Goal: Transaction & Acquisition: Book appointment/travel/reservation

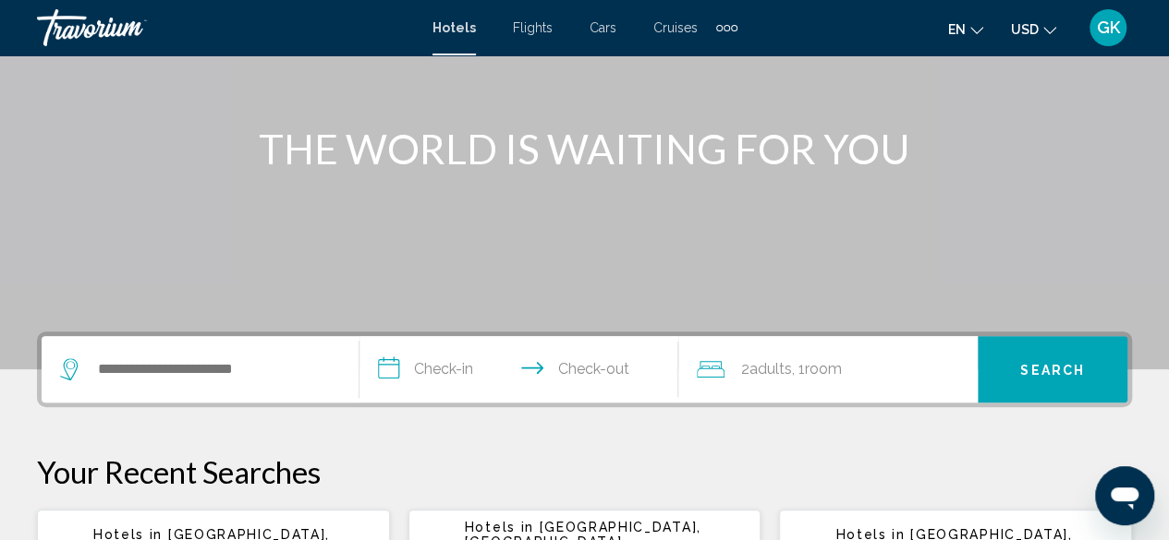
scroll to position [246, 0]
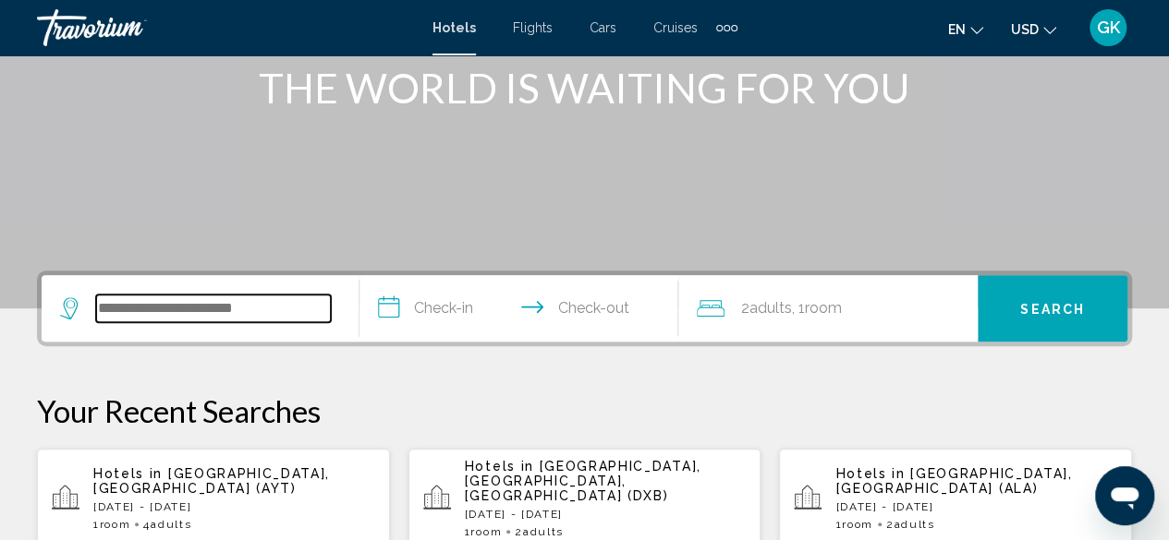
click at [248, 295] on input "Search widget" at bounding box center [213, 309] width 235 height 28
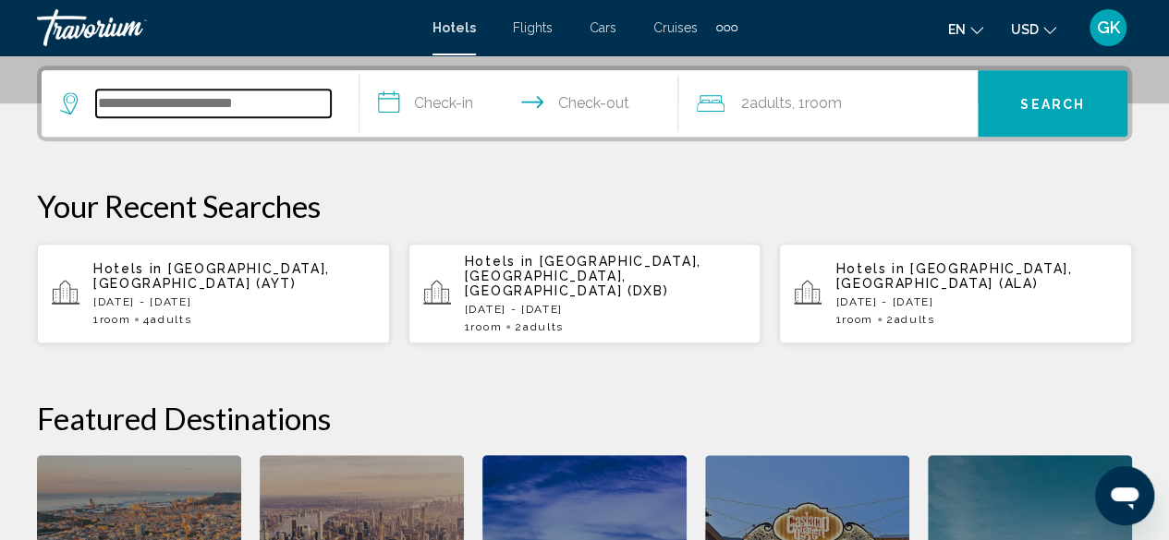
scroll to position [456, 0]
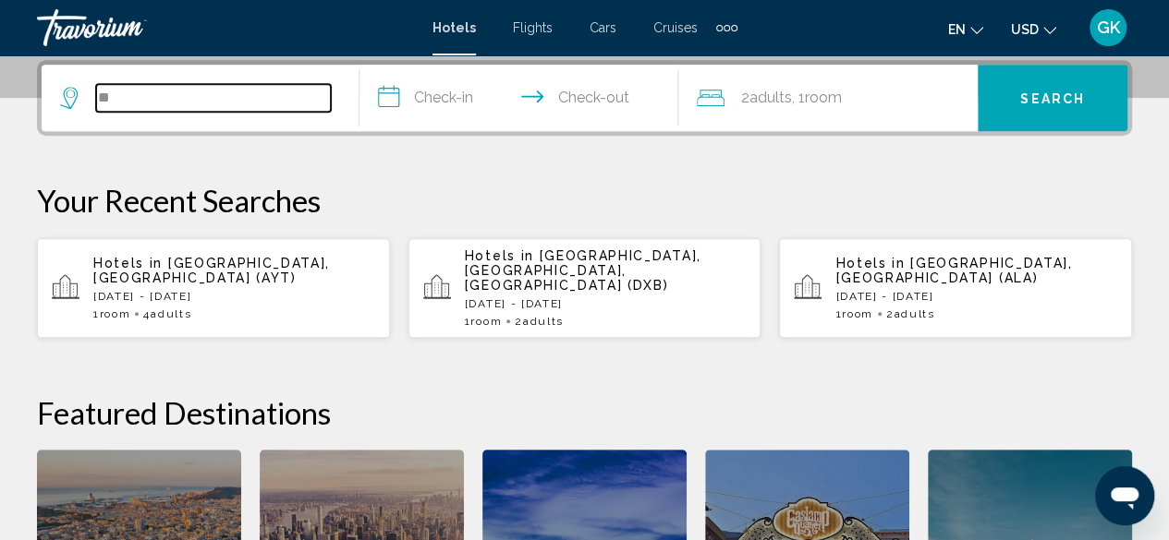
type input "*"
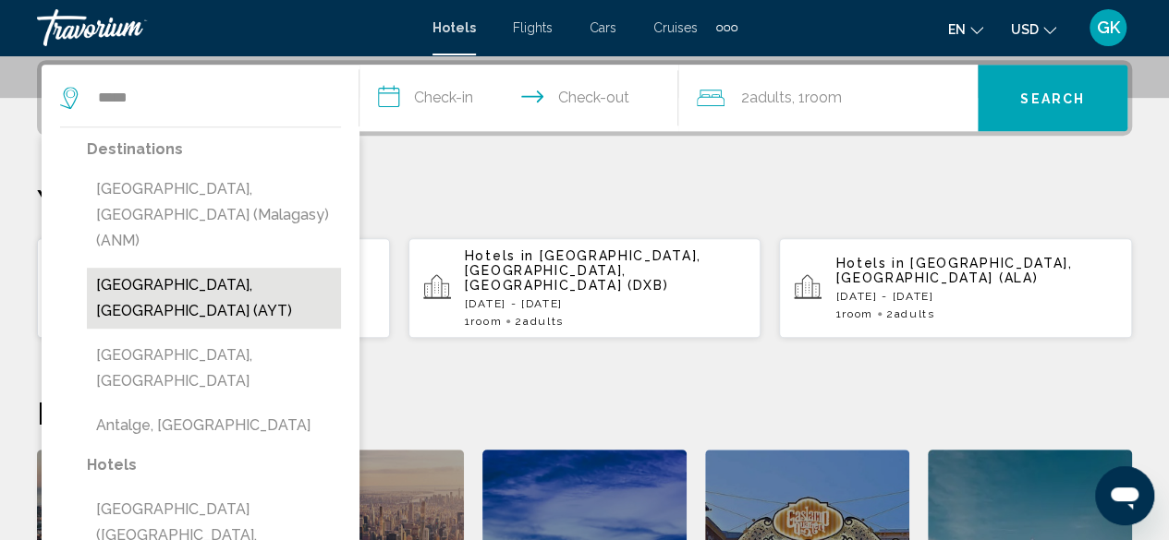
click at [243, 268] on button "[GEOGRAPHIC_DATA], [GEOGRAPHIC_DATA] (AYT)" at bounding box center [214, 298] width 254 height 61
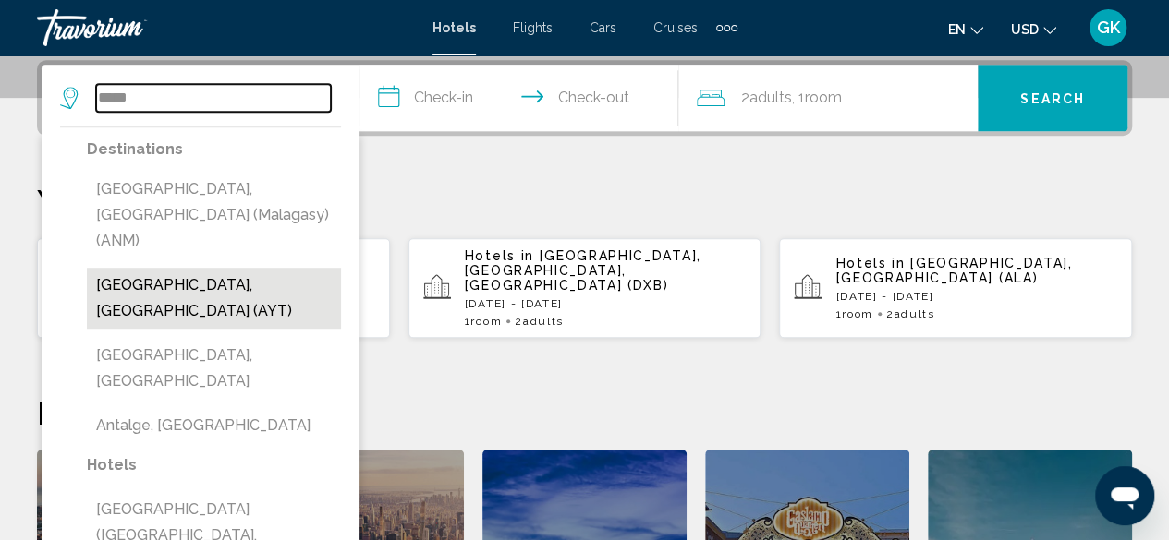
type input "**********"
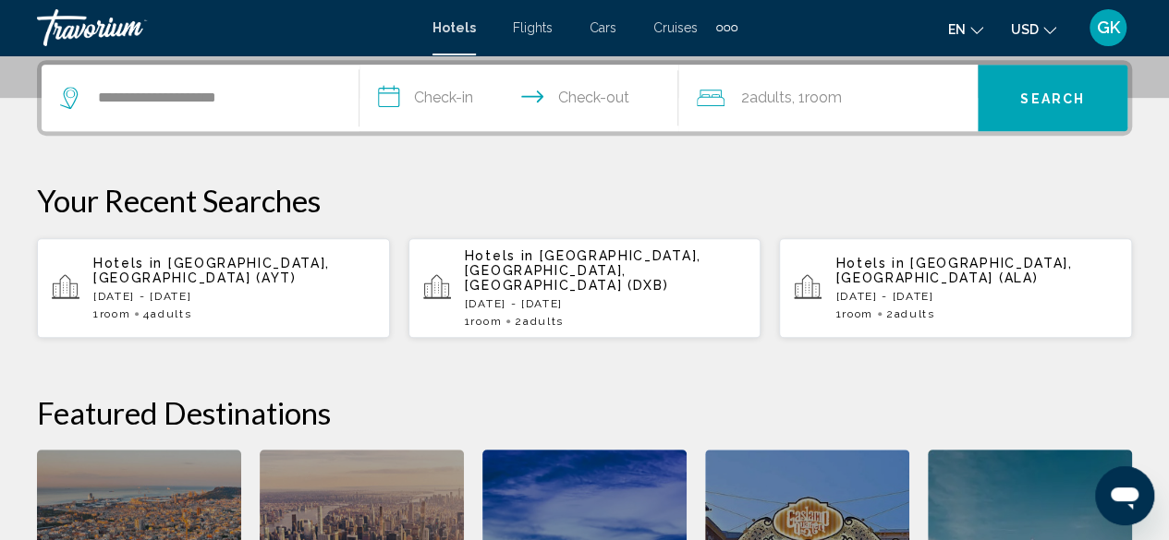
click at [444, 103] on input "**********" at bounding box center [521, 101] width 325 height 72
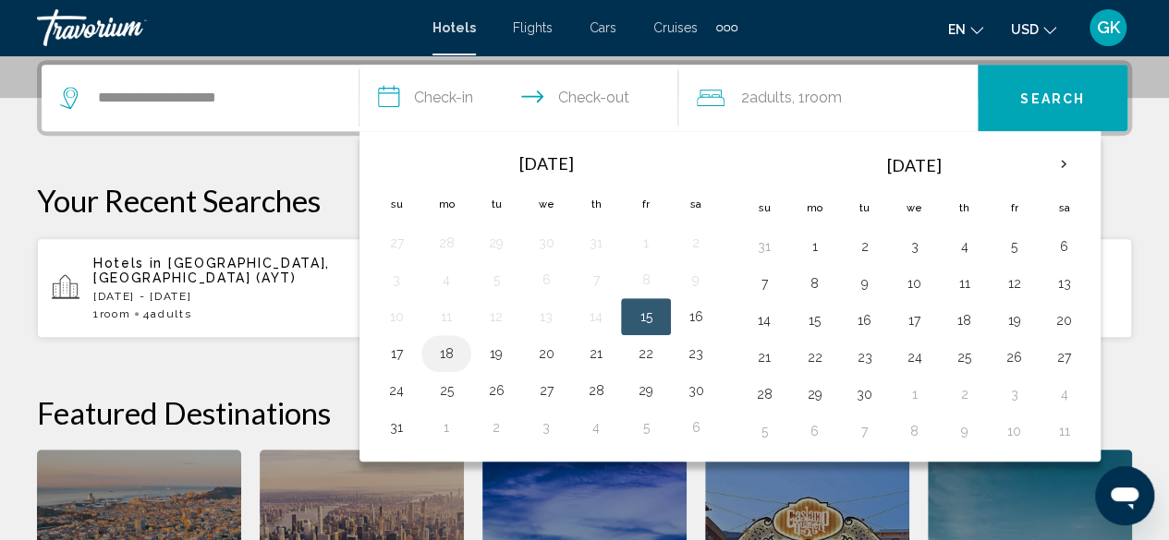
click at [453, 350] on button "18" at bounding box center [446, 354] width 30 height 26
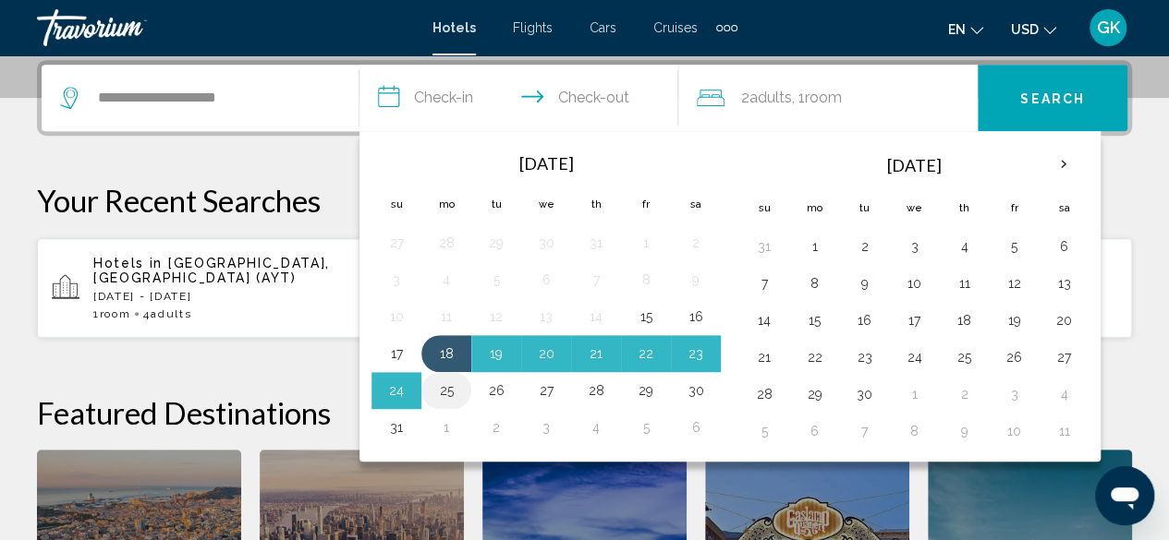
click at [455, 385] on button "25" at bounding box center [446, 391] width 30 height 26
type input "**********"
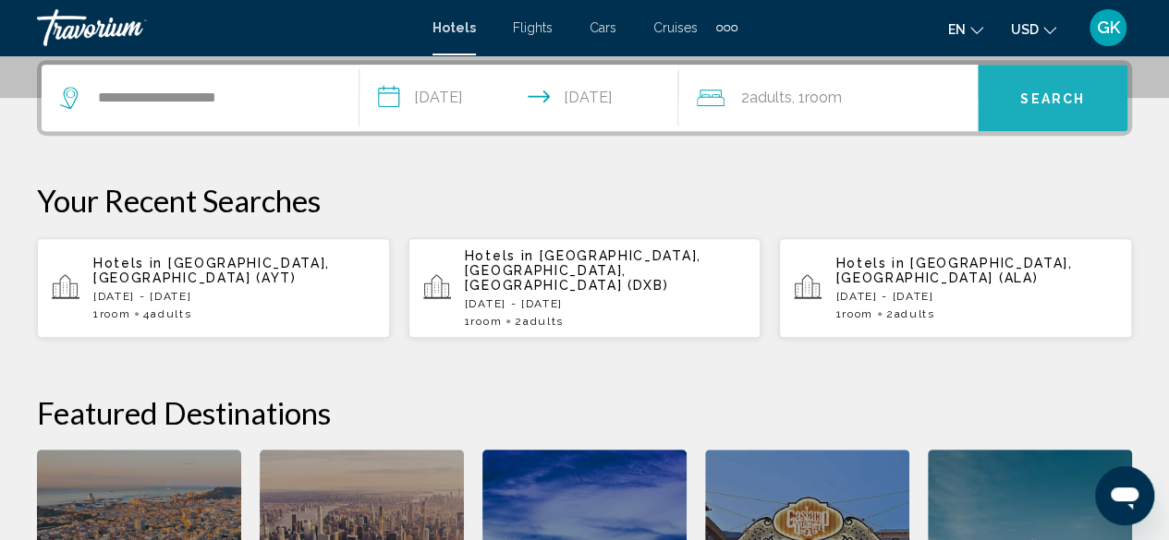
click at [1064, 93] on span "Search" at bounding box center [1052, 98] width 65 height 15
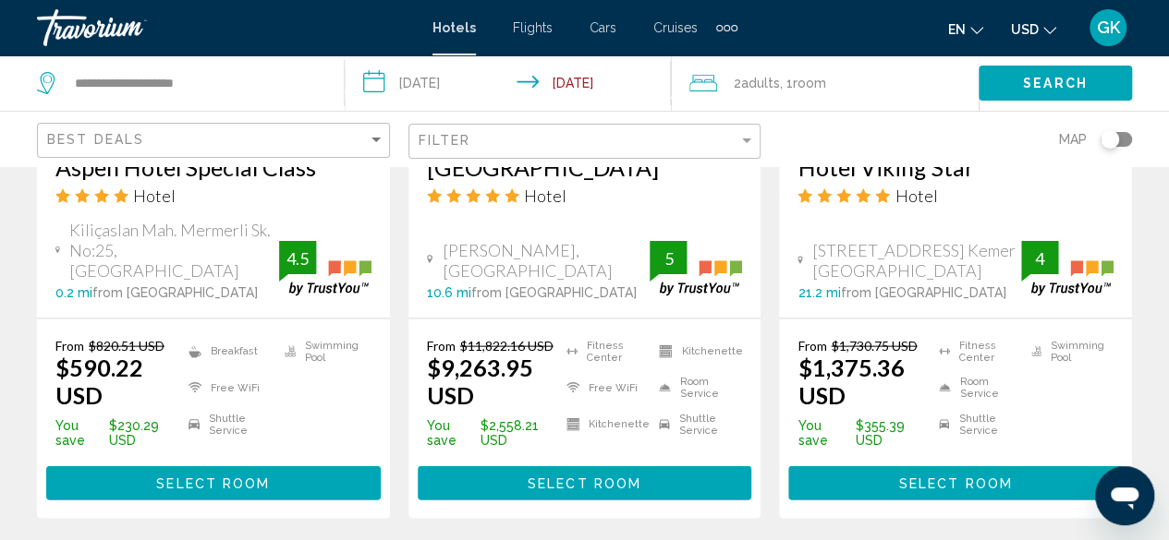
scroll to position [1883, 0]
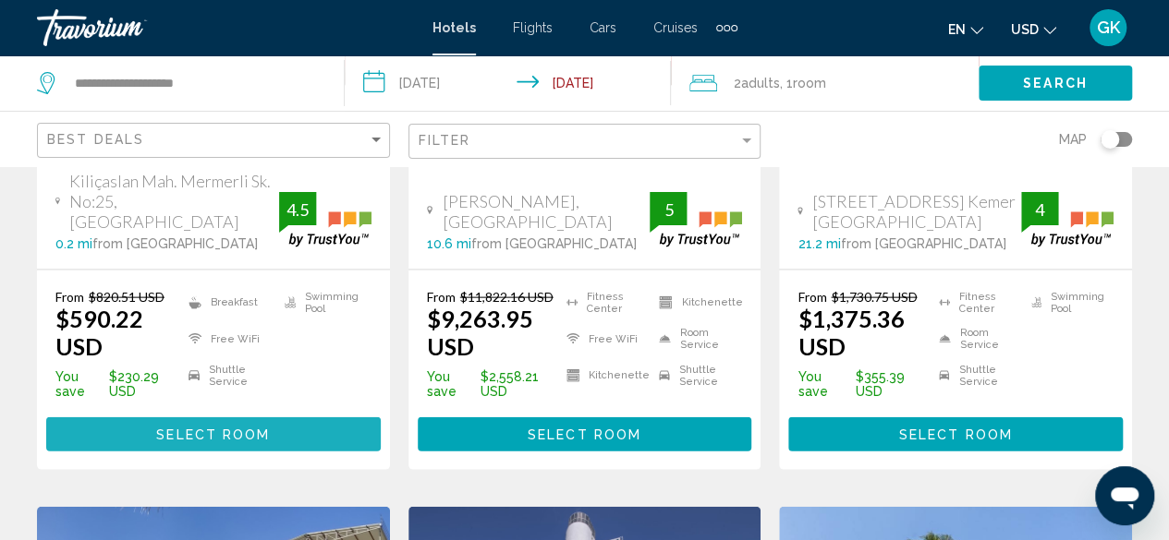
click at [224, 418] on button "Select Room" at bounding box center [213, 435] width 334 height 34
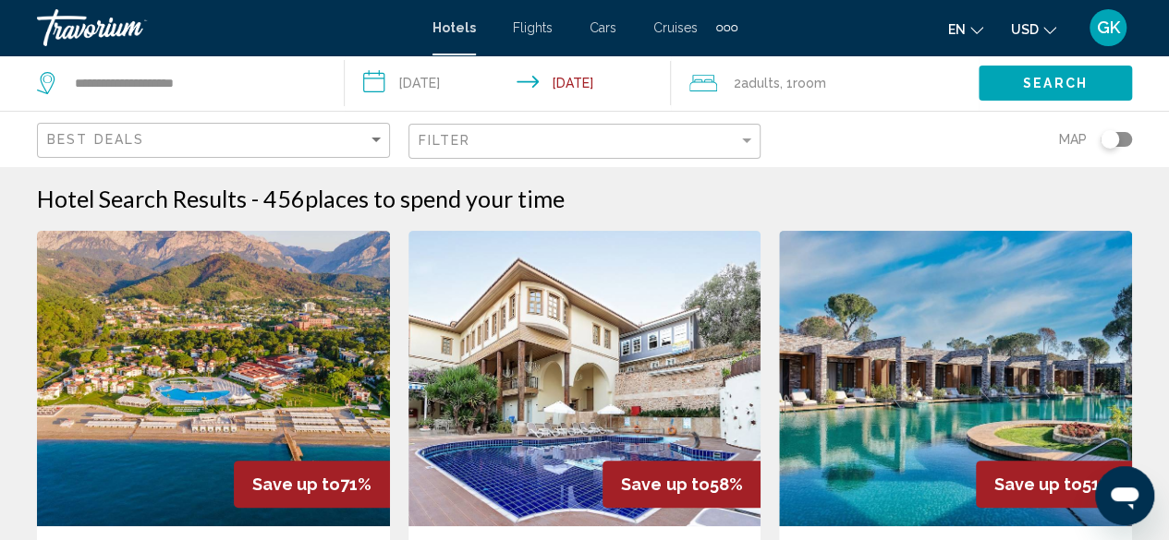
click at [369, 148] on div "Best Deals" at bounding box center [215, 141] width 337 height 34
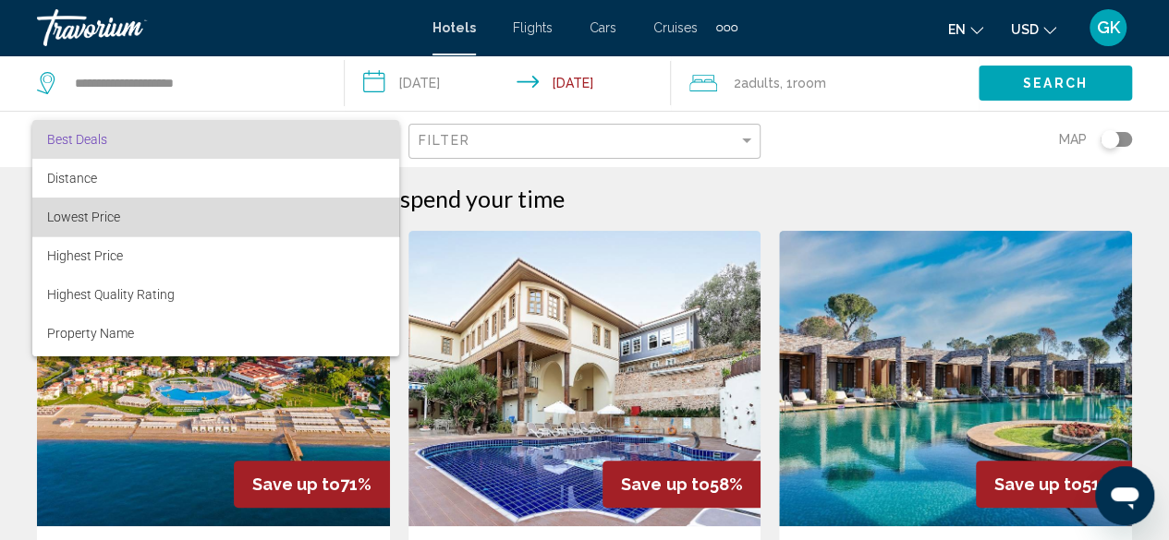
click at [331, 215] on span "Lowest Price" at bounding box center [215, 217] width 337 height 39
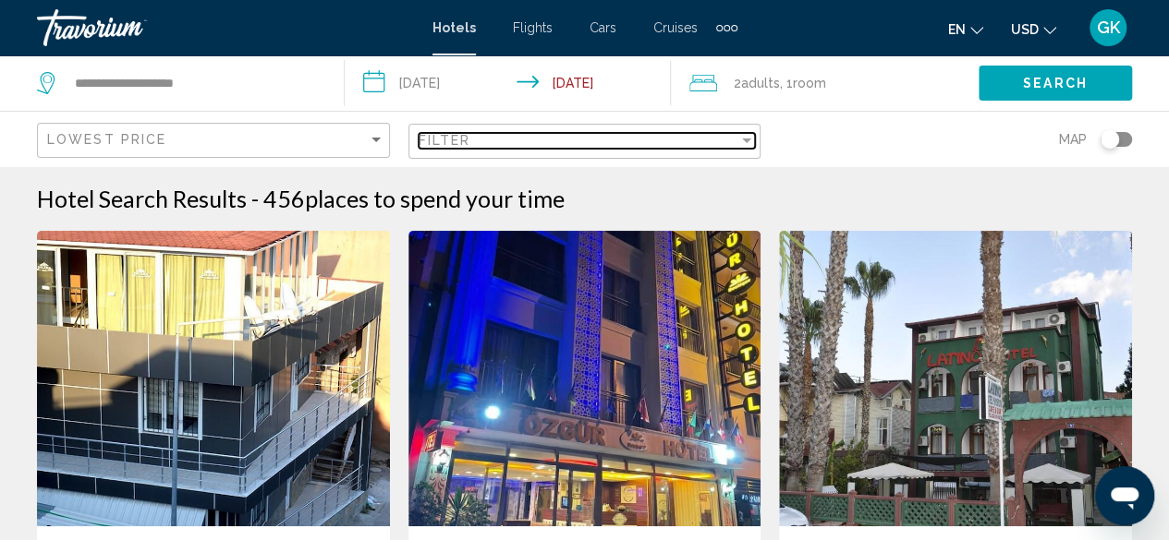
click at [748, 143] on div "Filter" at bounding box center [746, 140] width 17 height 15
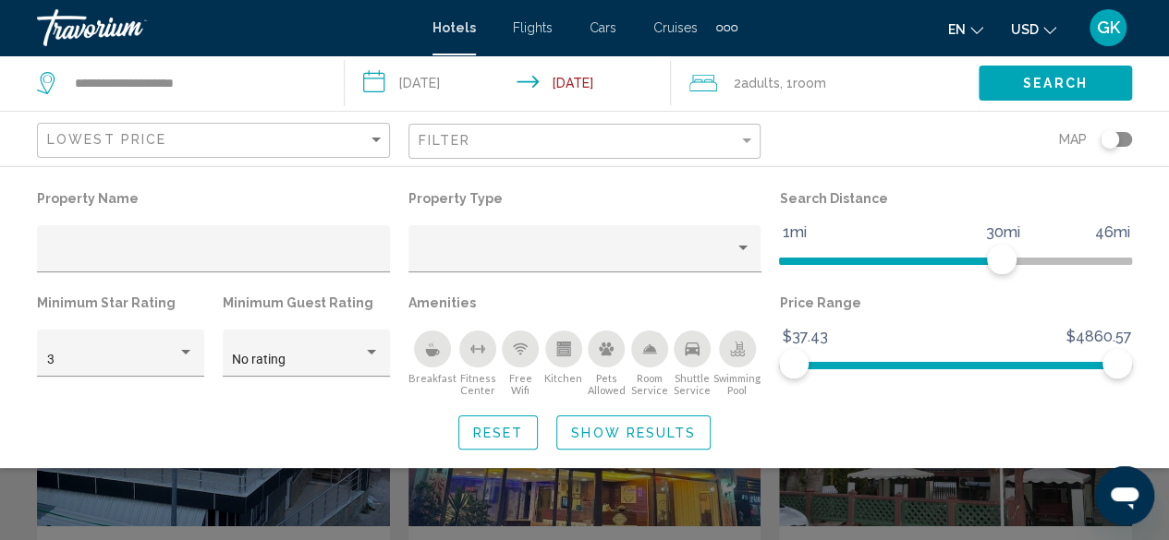
click at [435, 359] on div "Breakfast" at bounding box center [432, 349] width 37 height 37
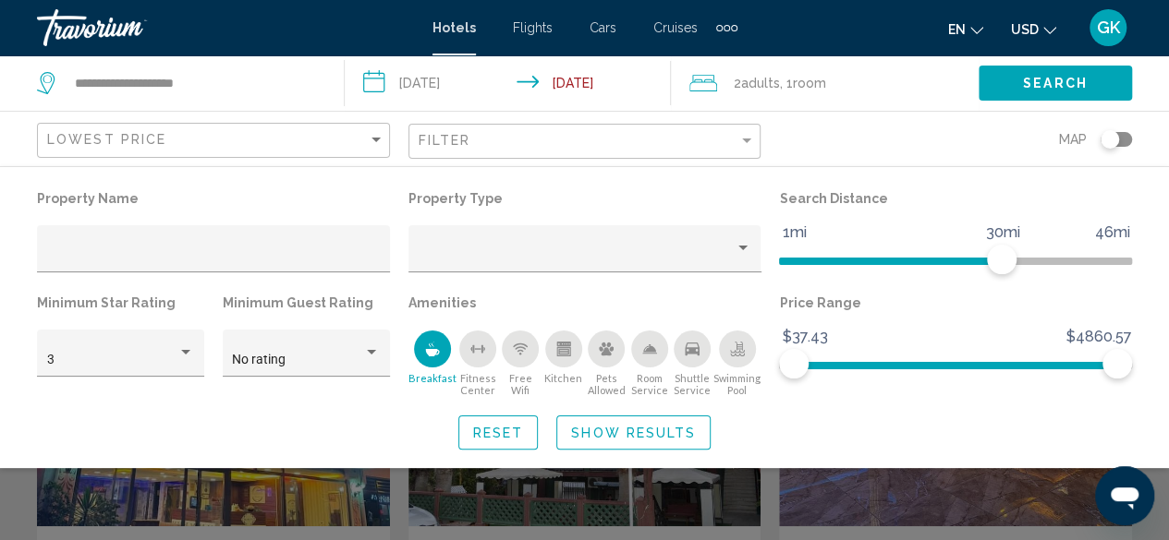
click at [734, 358] on div "Swimming Pool" at bounding box center [737, 349] width 37 height 37
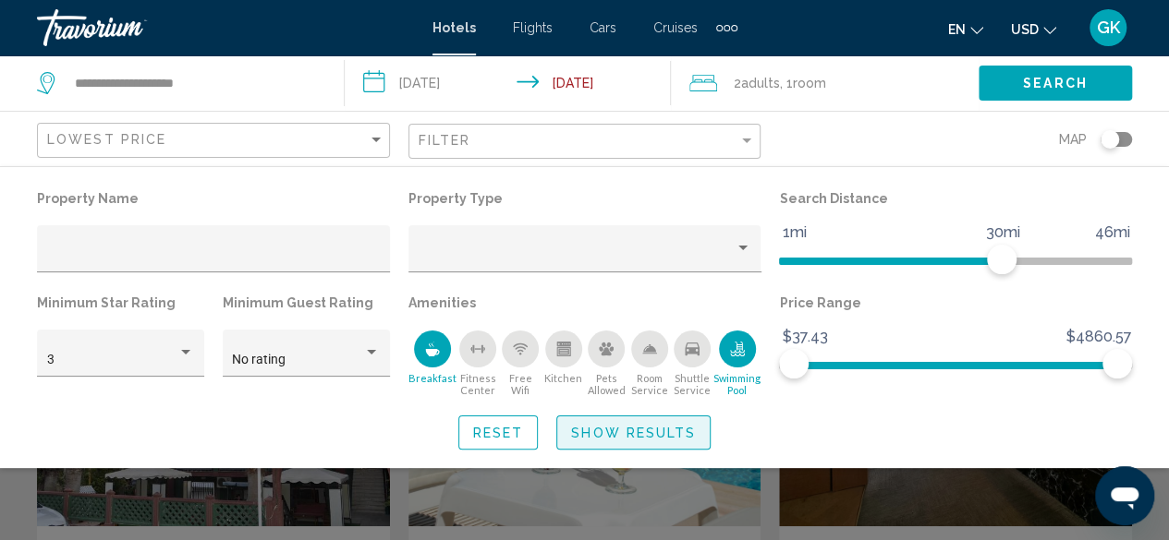
click at [650, 438] on span "Show Results" at bounding box center [633, 433] width 125 height 15
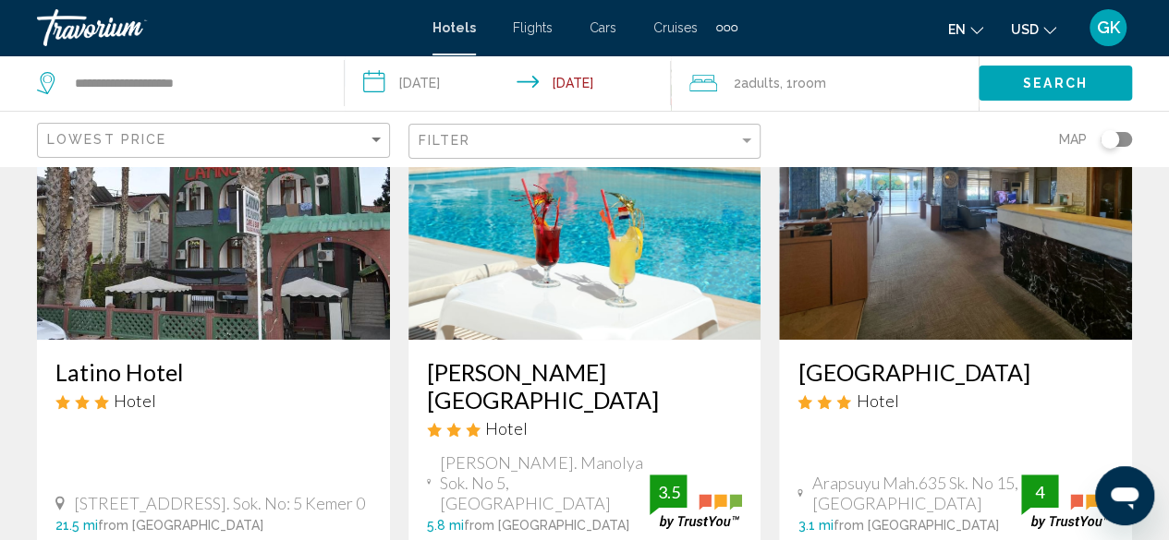
scroll to position [234, 0]
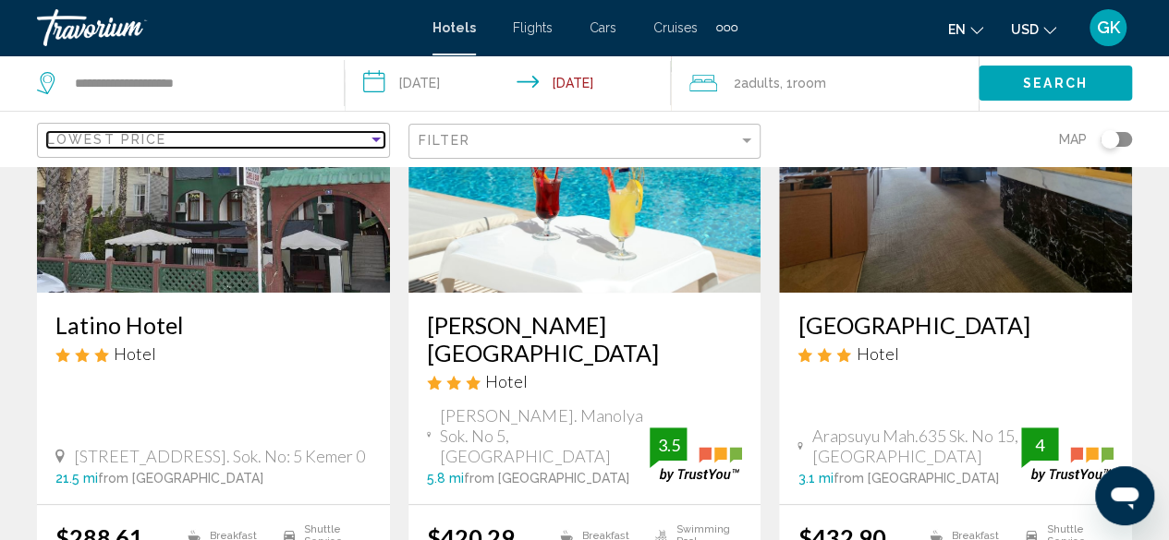
click at [377, 141] on div "Sort by" at bounding box center [375, 140] width 9 height 5
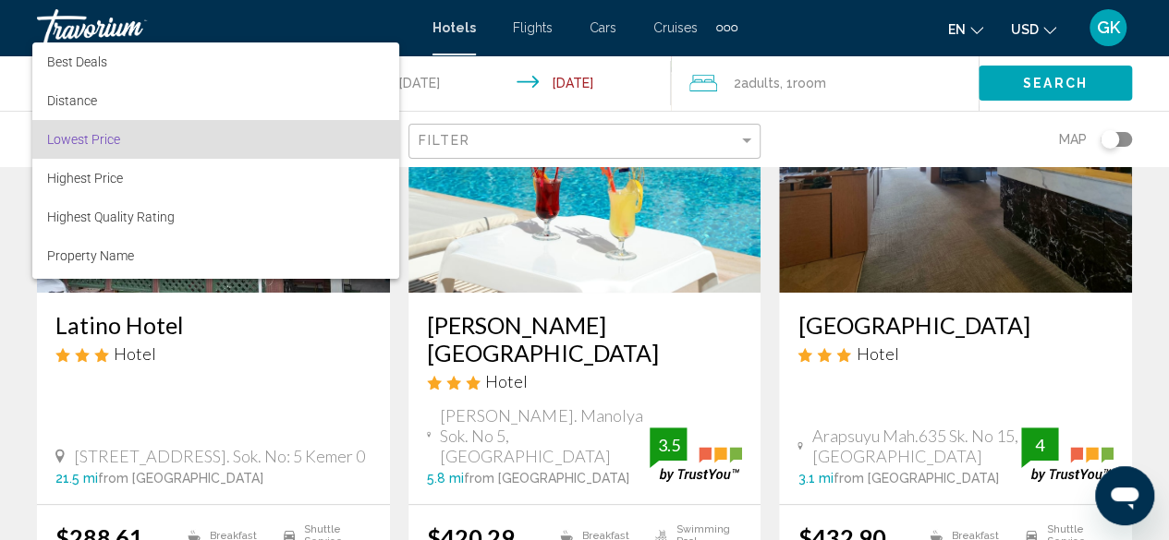
click at [488, 141] on div at bounding box center [584, 270] width 1169 height 540
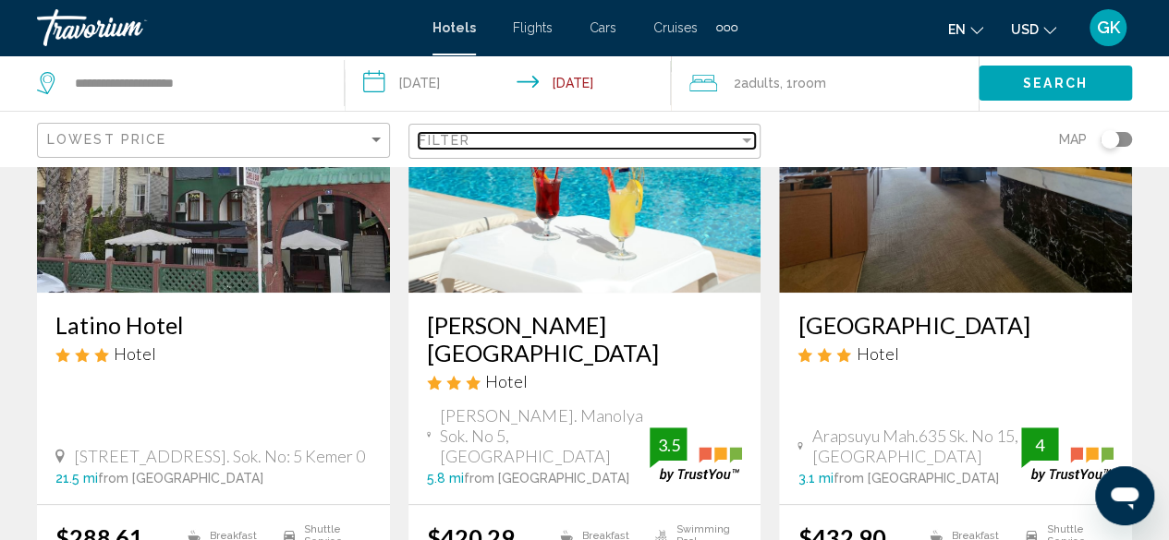
click at [488, 141] on div "Filter" at bounding box center [579, 140] width 321 height 15
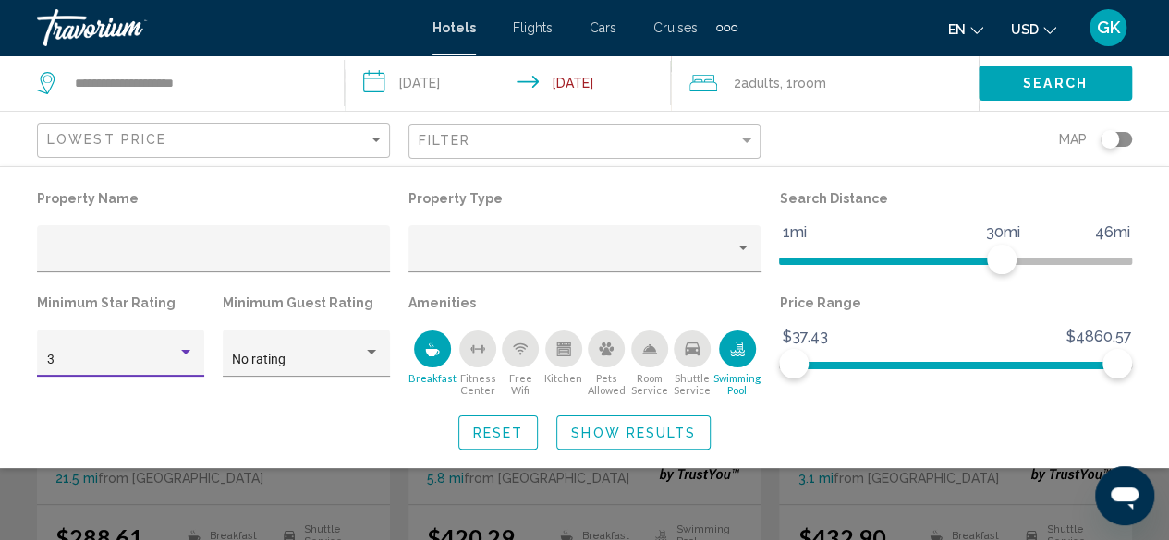
click at [192, 352] on div "Hotel Filters" at bounding box center [185, 353] width 17 height 15
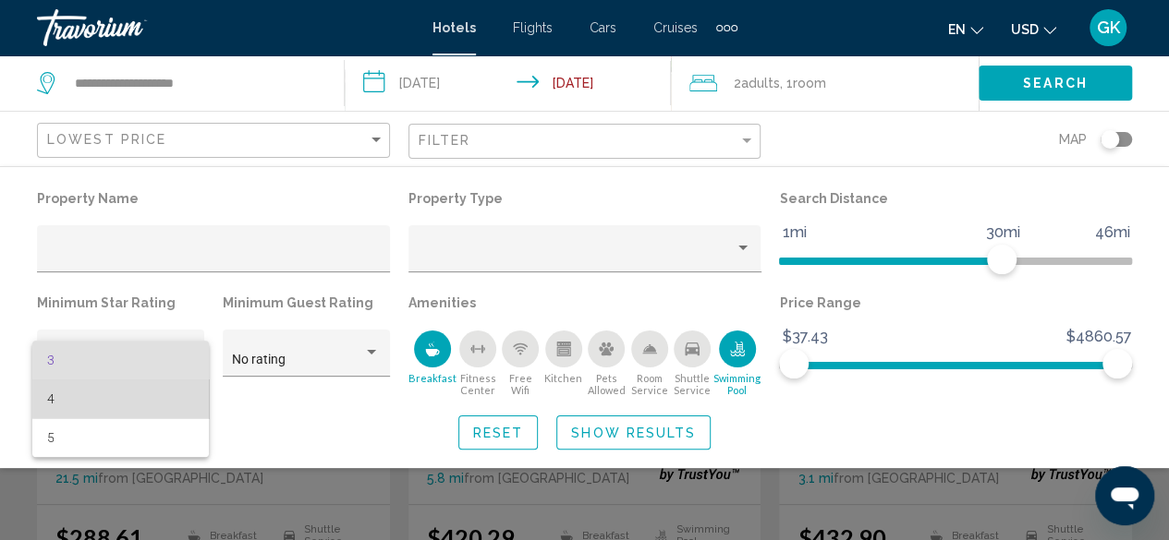
click at [184, 390] on span "4" at bounding box center [121, 399] width 148 height 39
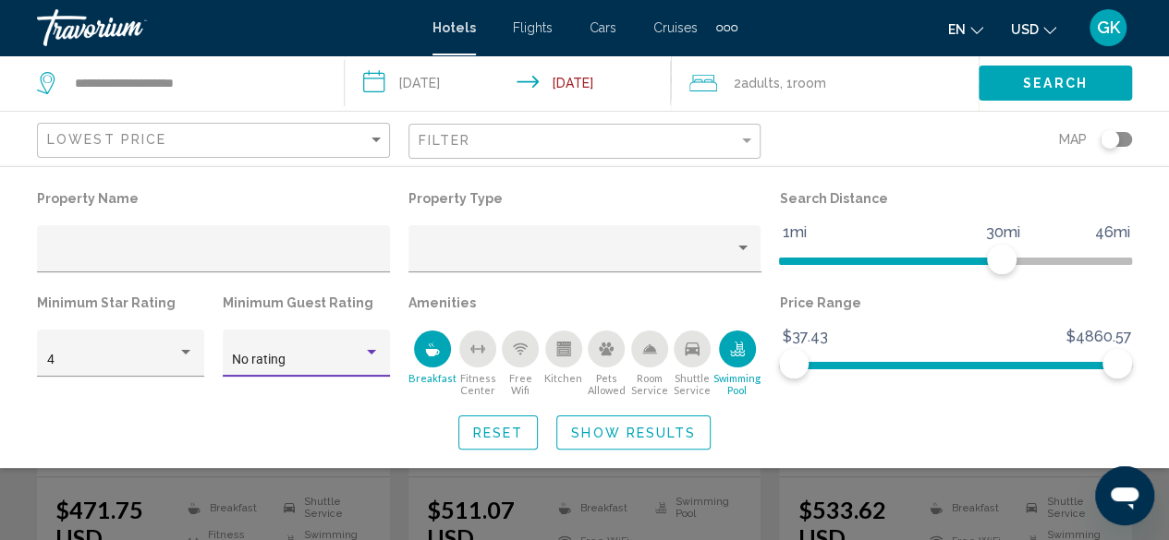
click at [377, 356] on div "Hotel Filters" at bounding box center [371, 353] width 17 height 15
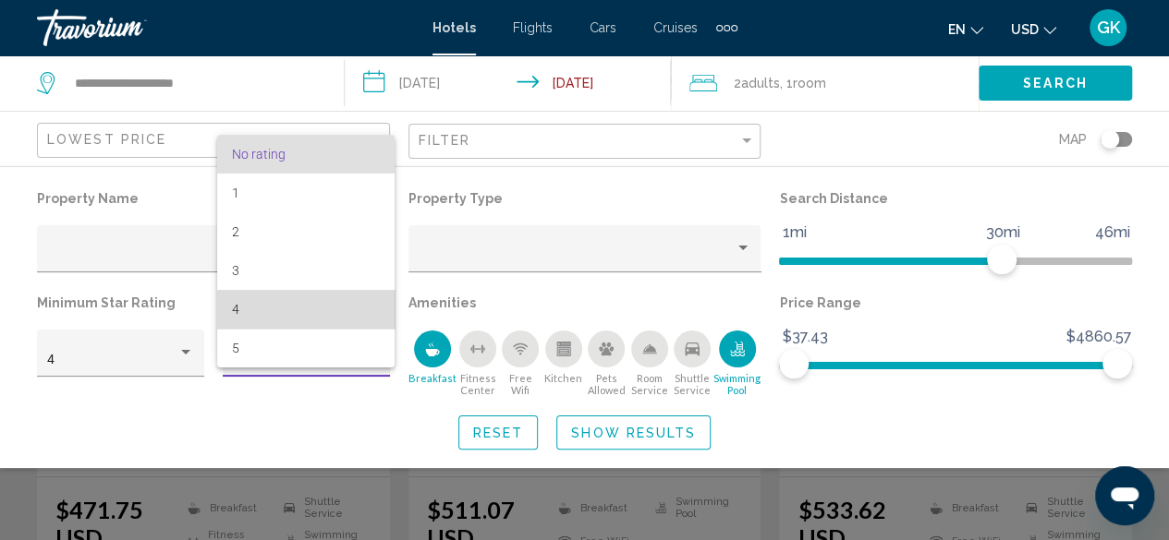
click at [370, 322] on span "4" at bounding box center [306, 309] width 148 height 39
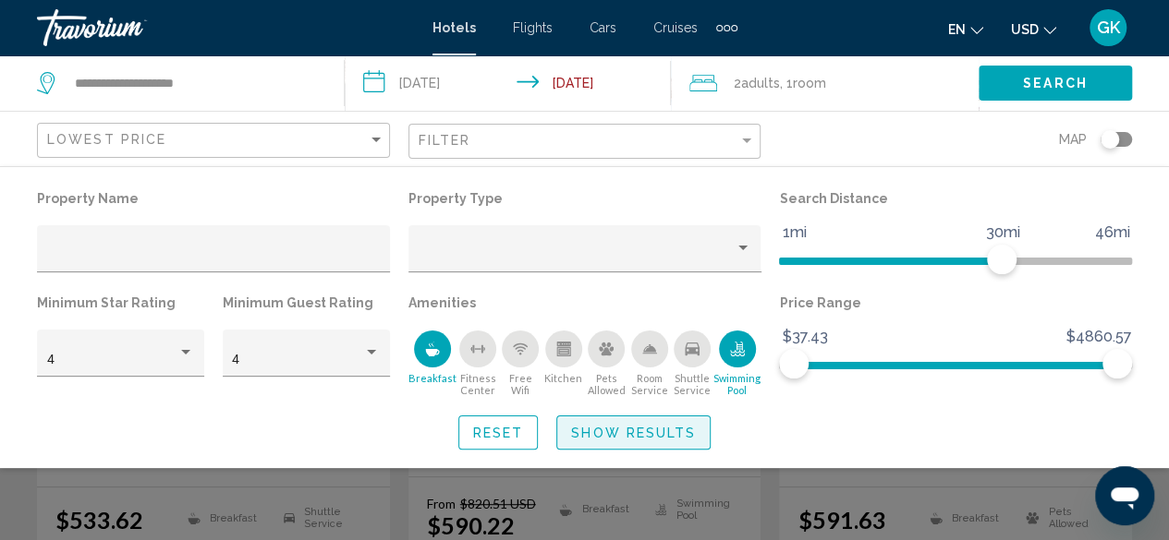
click at [619, 433] on span "Show Results" at bounding box center [633, 433] width 125 height 15
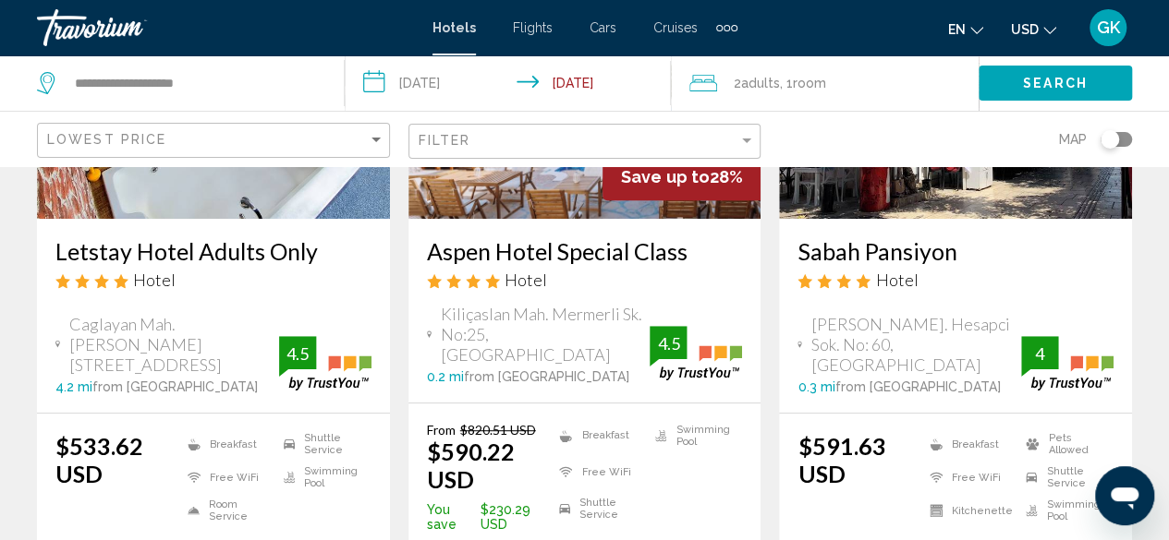
scroll to position [407, 0]
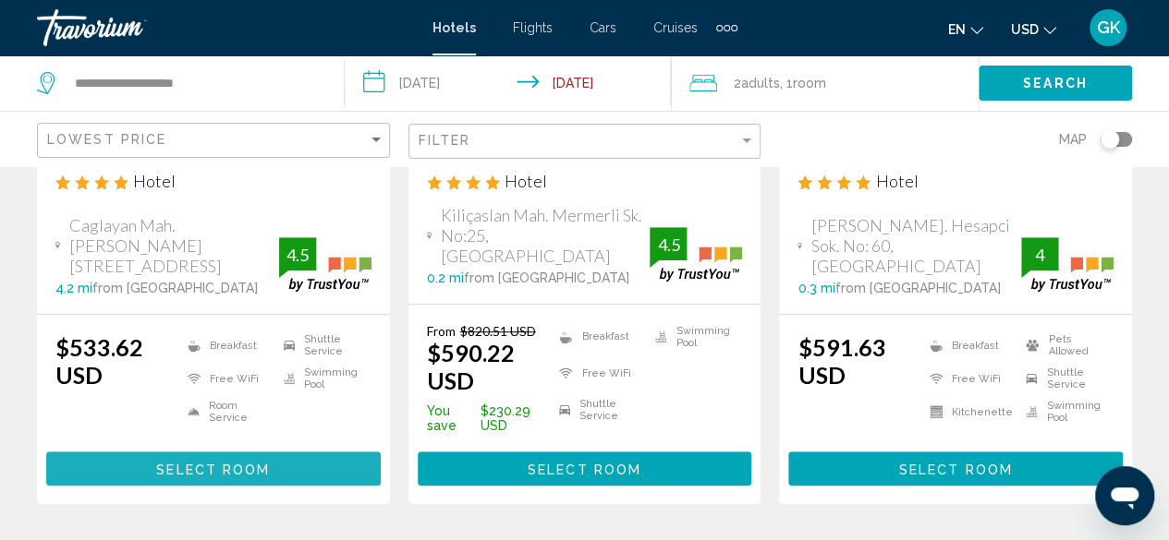
click at [193, 462] on span "Select Room" at bounding box center [213, 469] width 114 height 15
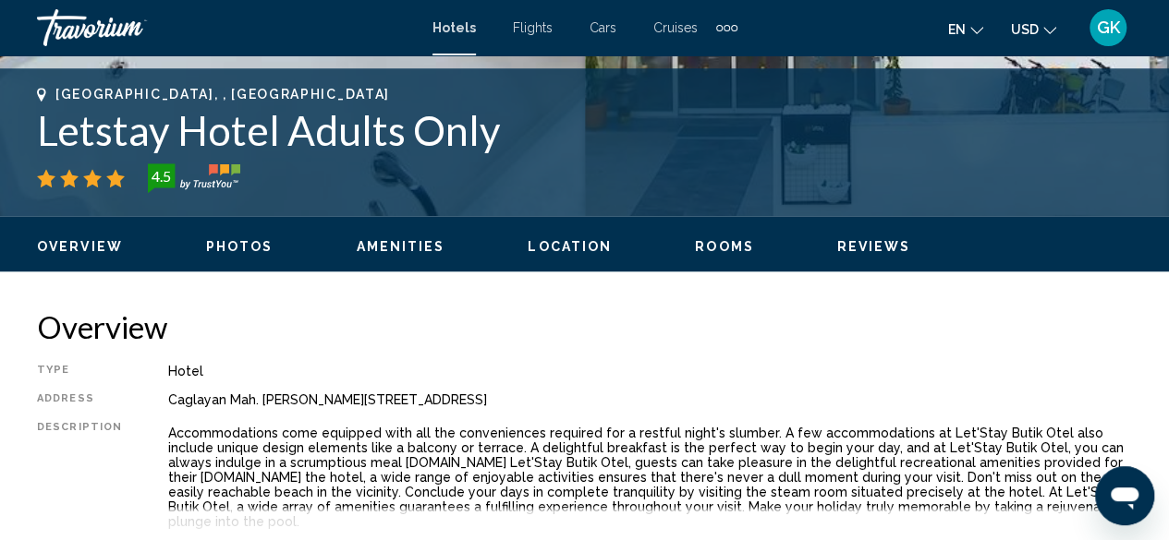
scroll to position [706, 0]
